Goal: Task Accomplishment & Management: Complete application form

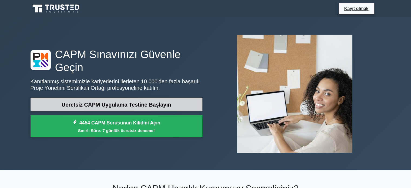
click at [158, 102] on font "Ücretsiz CAPM Uygulama Testine Başlayın" at bounding box center [116, 105] width 109 height 6
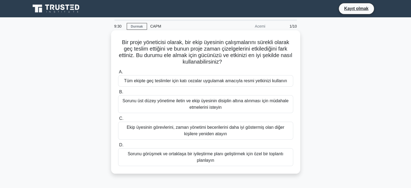
click at [184, 154] on font "Sorunu görüşmek ve ortaklaşa bir iyileştirme planı geliştirmek için özel bir to…" at bounding box center [205, 156] width 156 height 11
click at [118, 147] on input "D. Sorunu görüşmek ve ortaklaşa bir iyileştirme planı geliştirmek için özel bir…" at bounding box center [118, 145] width 0 height 4
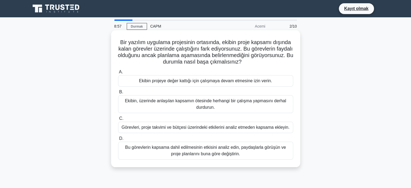
click at [181, 151] on font "Bu görevlerin kapsama dahil edilmesinin etkisini analiz edin, paydaşlarla görüş…" at bounding box center [205, 150] width 161 height 11
click at [118, 140] on input "D. Bu görevlerin kapsama dahil edilmesinin etkisini analiz edin, paydaşlarla gö…" at bounding box center [118, 139] width 0 height 4
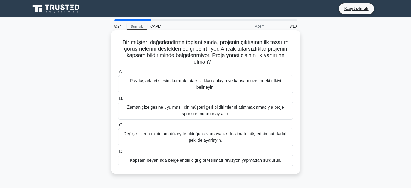
click at [161, 82] on font "Paydaşlarla etkileşim kurarak tutarsızlıkları anlayın ve kapsam üzerindeki etki…" at bounding box center [205, 83] width 151 height 11
click at [118, 74] on input "A. Paydaşlarla etkileşim kurarak tutarsızlıkları anlayın ve kapsam üzerindeki e…" at bounding box center [118, 72] width 0 height 4
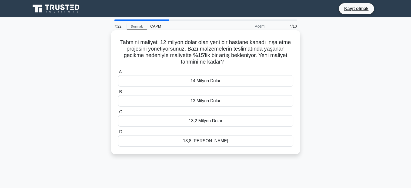
click at [187, 138] on div "13,8 [PERSON_NAME]" at bounding box center [205, 140] width 175 height 11
click at [118, 134] on input "D. 13,8 Milyon Dolar" at bounding box center [118, 132] width 0 height 4
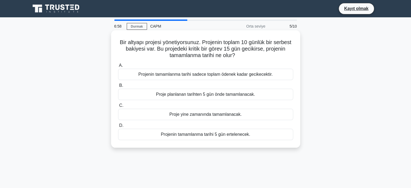
click at [192, 134] on font "Projenin tamamlanma tarihi 5 gün ertelenecek." at bounding box center [205, 134] width 89 height 5
click at [118, 127] on input "D. Projenin tamamlanma tarihi 5 gün ertelenecek." at bounding box center [118, 126] width 0 height 4
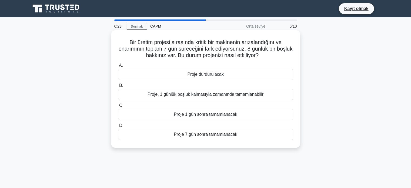
click at [236, 92] on font "Proje, 1 günlük boşluk kalmasıyla zamanında tamamlanabilir" at bounding box center [205, 94] width 116 height 5
click at [118, 87] on input "B. Proje, 1 günlük boşluk kalmasıyla zamanında tamamlanabilir" at bounding box center [118, 86] width 0 height 4
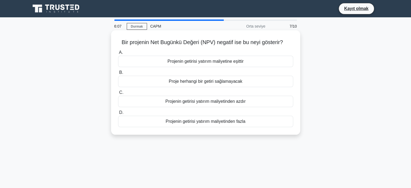
click at [202, 102] on font "Projenin getirisi yatırım maliyetinden azdır" at bounding box center [205, 101] width 80 height 5
click at [118, 94] on input "C. Projenin getirisi yatırım maliyetinden azdır" at bounding box center [118, 93] width 0 height 4
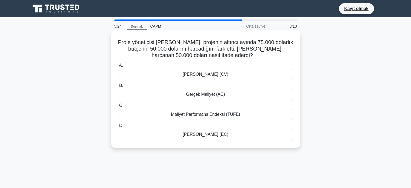
click at [203, 95] on font "Gerçek Maliyet (AC)" at bounding box center [205, 94] width 39 height 5
click at [118, 87] on input "B. Gerçek Maliyet (AC)" at bounding box center [118, 86] width 0 height 4
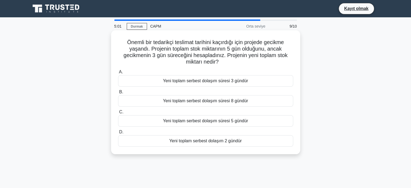
click at [204, 139] on font "Yeni toplam serbest dolaşım 2 gündür" at bounding box center [205, 140] width 72 height 5
click at [118, 134] on input "D. Yeni toplam serbest dolaşım 2 gündür" at bounding box center [118, 132] width 0 height 4
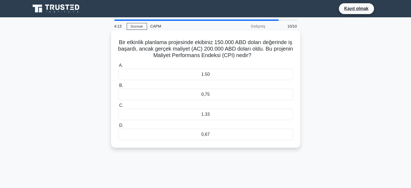
click at [209, 97] on div "0,75" at bounding box center [205, 94] width 175 height 11
click at [118, 87] on input "B. 0,75" at bounding box center [118, 86] width 0 height 4
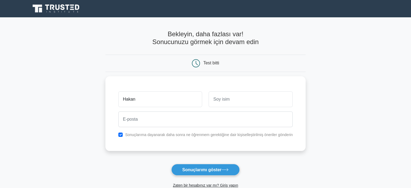
type input "Hakan"
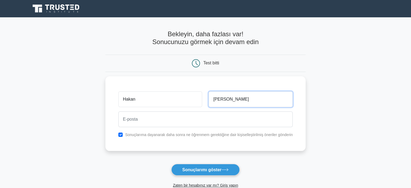
type input "börü"
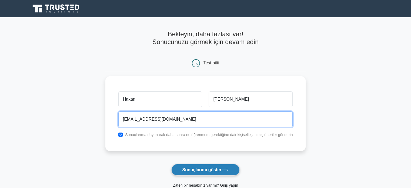
type input "gshakanbr05@gmail.com"
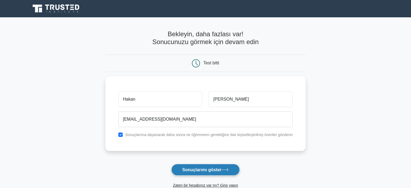
click at [196, 168] on font "Sonuçlarımı göster" at bounding box center [201, 169] width 39 height 5
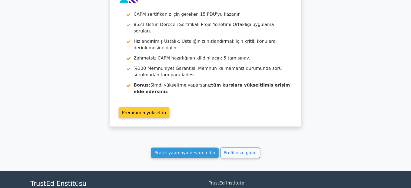
scroll to position [1044, 0]
